Goal: Navigation & Orientation: Understand site structure

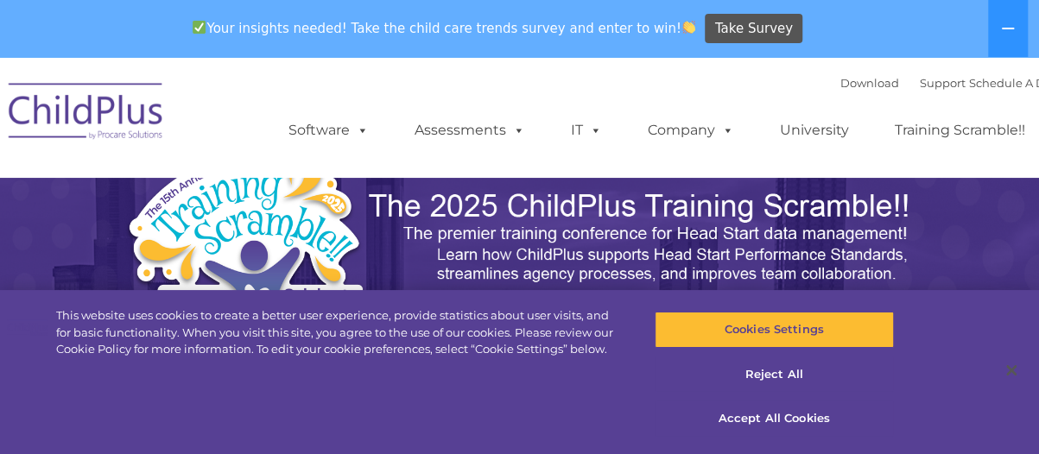
select select "MEDIUM"
click at [473, 178] on nav "Download Support | Schedule A Demo  MENU MENU Software ChildPlus: The original…" at bounding box center [519, 117] width 1039 height 121
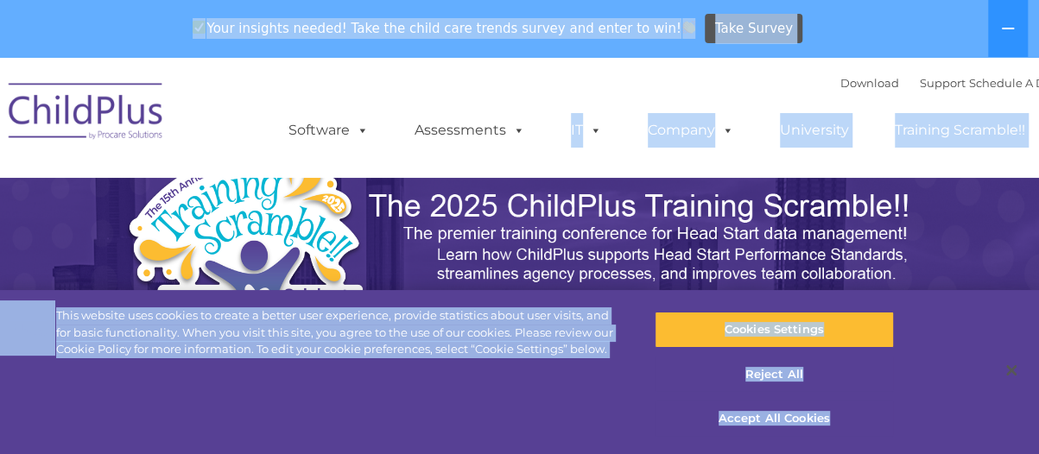
drag, startPoint x: 473, startPoint y: 179, endPoint x: 850, endPoint y: 442, distance: 459.9
click at [870, 160] on ul "Software ChildPlus: The original and most widely-used Head Start data managemen…" at bounding box center [662, 130] width 817 height 69
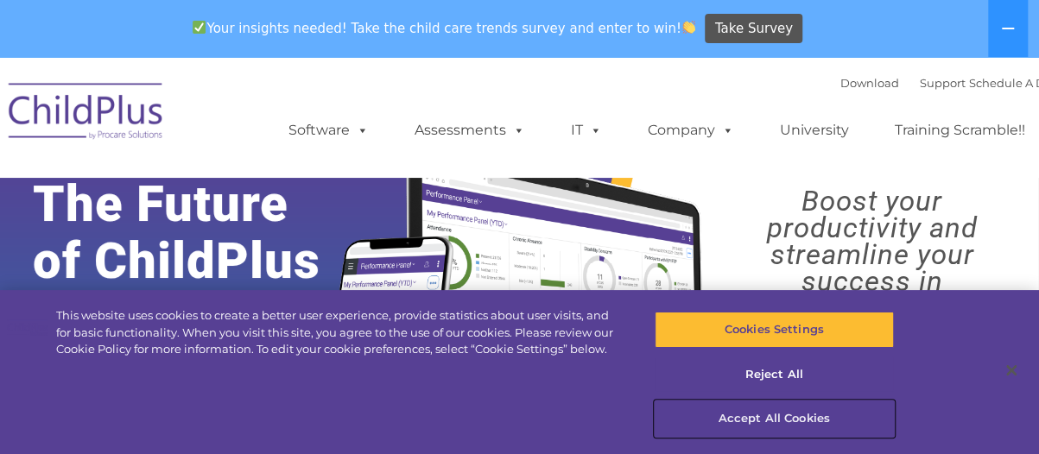
click at [829, 412] on button "Accept All Cookies" at bounding box center [774, 419] width 239 height 36
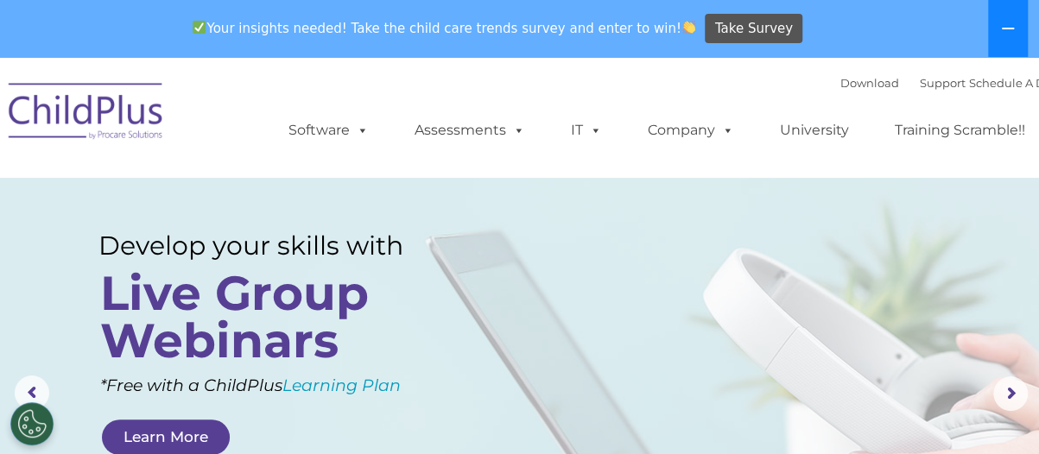
click at [1009, 27] on icon at bounding box center [1008, 29] width 14 height 14
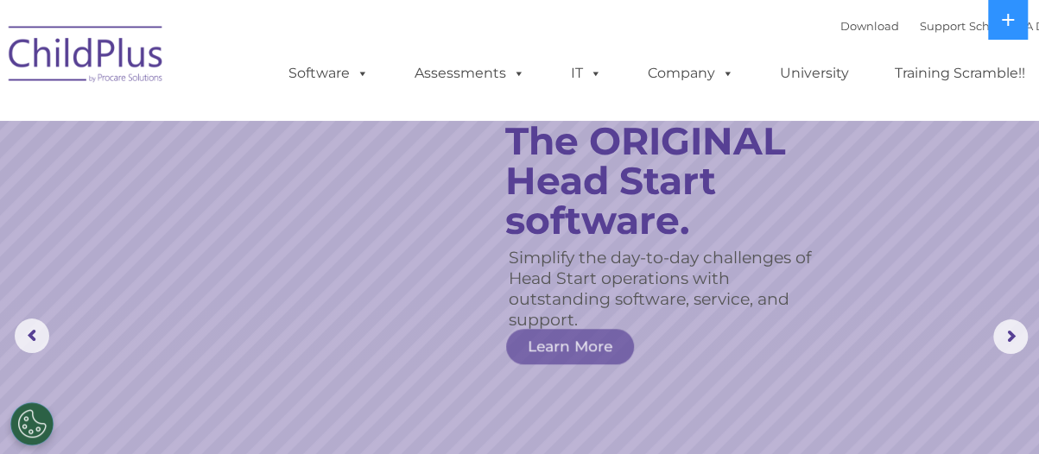
click at [879, 98] on ul "Software ChildPlus: The original and most widely-used Head Start data managemen…" at bounding box center [662, 73] width 817 height 69
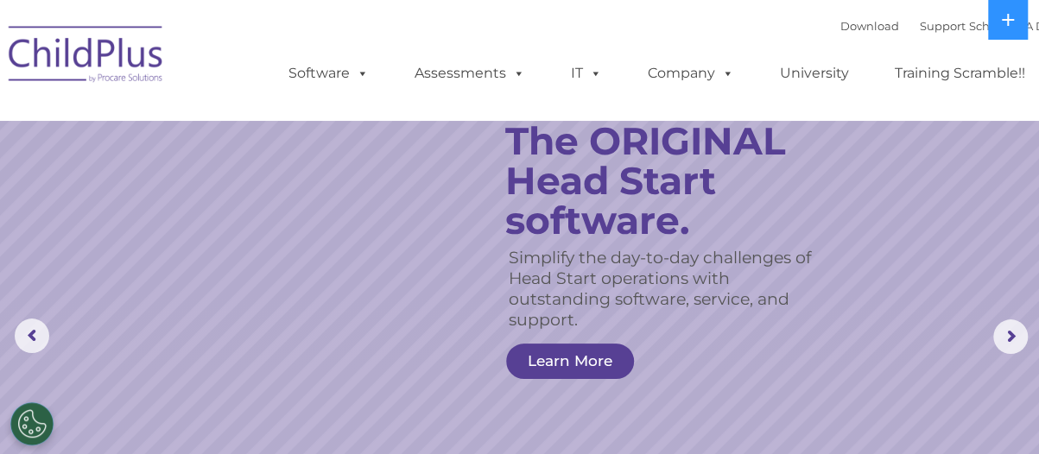
click at [120, 54] on img at bounding box center [86, 57] width 173 height 86
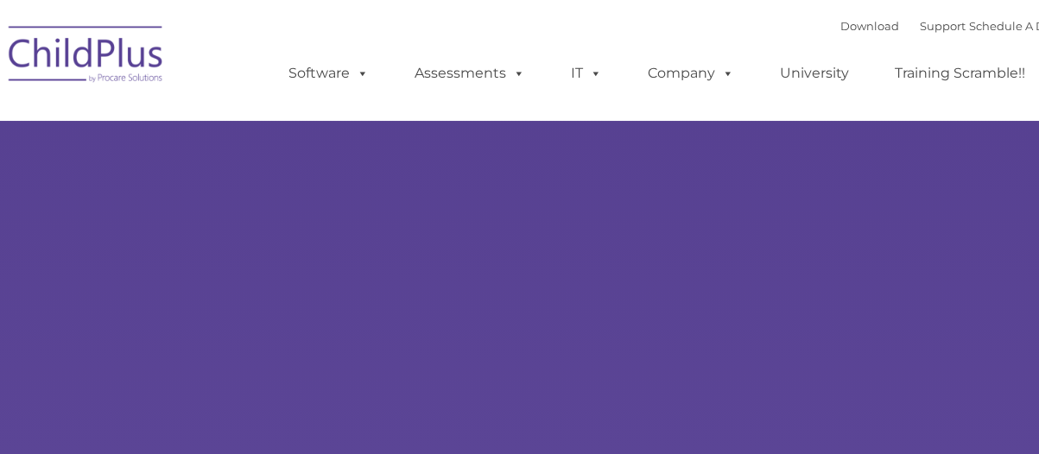
type input ""
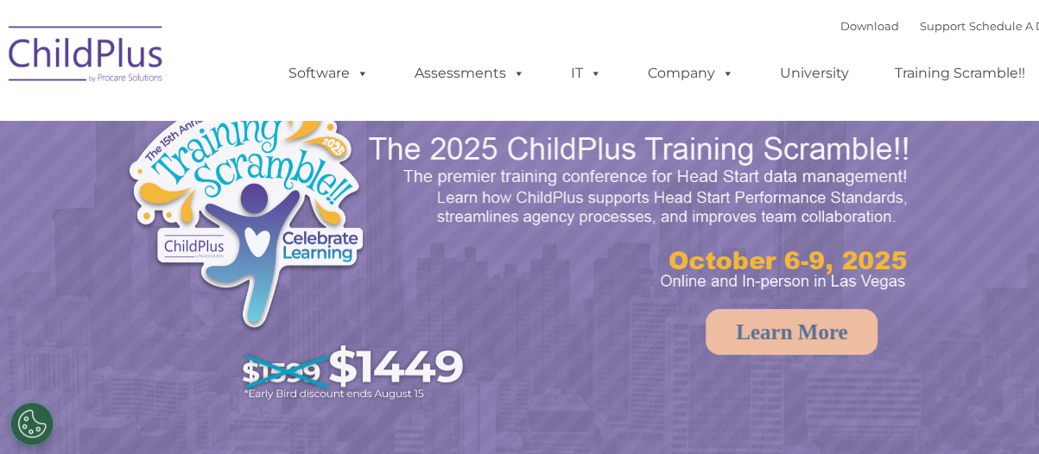
select select "MEDIUM"
